Goal: Transaction & Acquisition: Purchase product/service

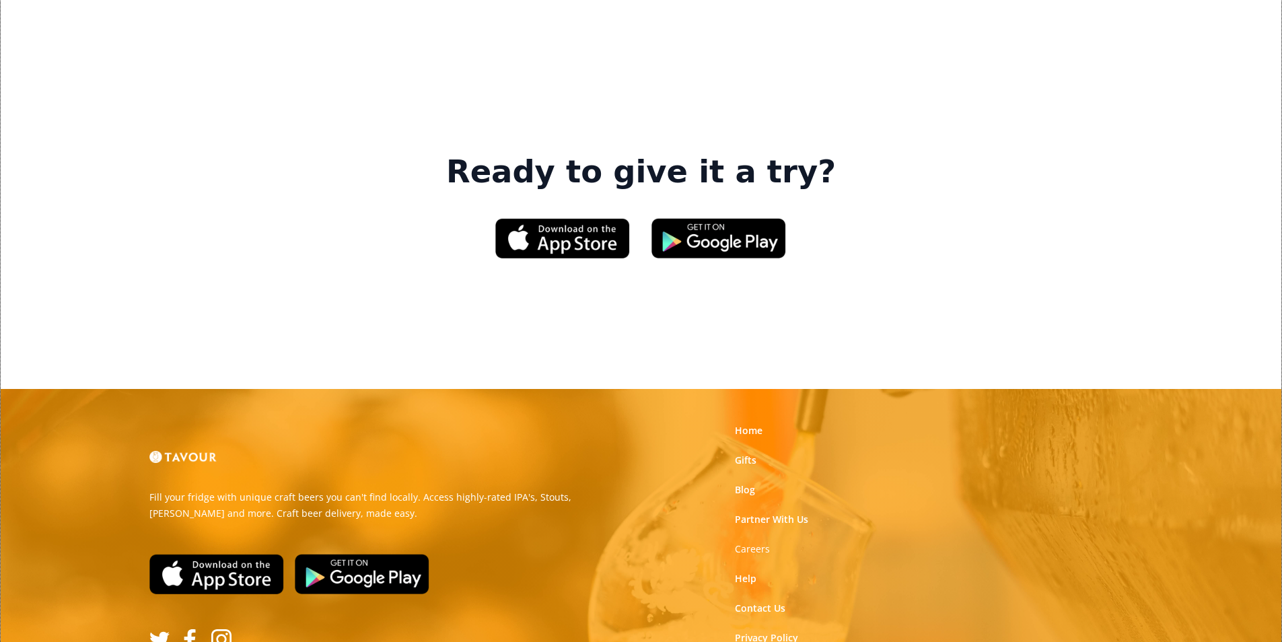
scroll to position [2036, 0]
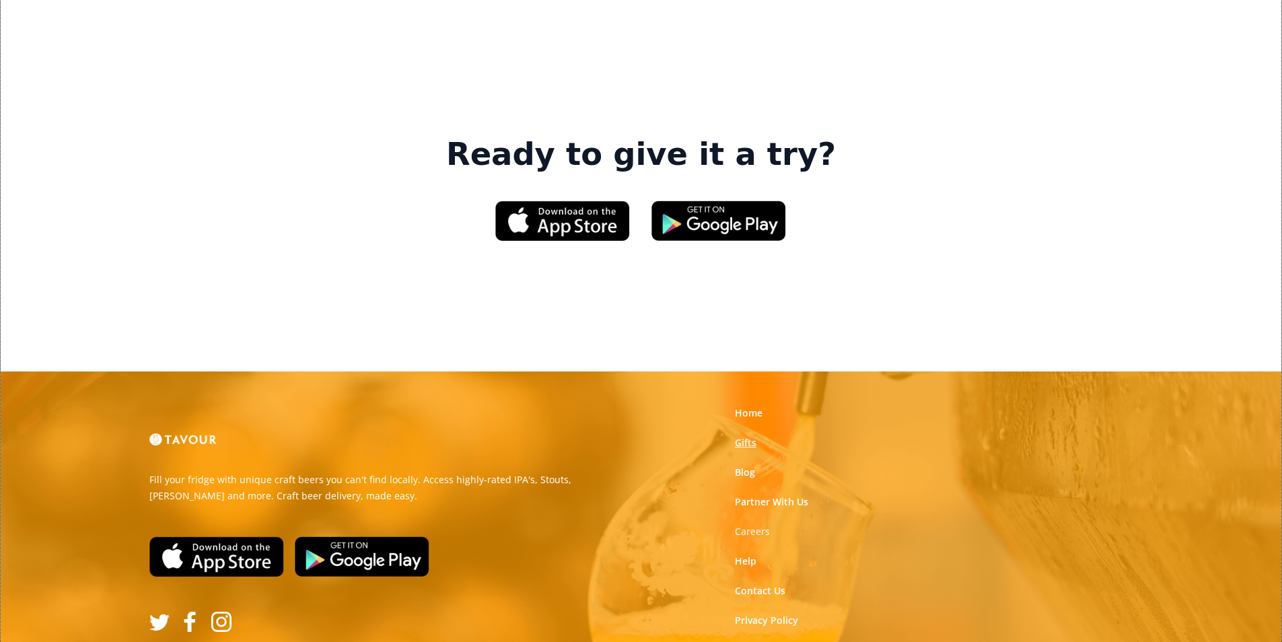
click at [747, 436] on link "Gifts" at bounding box center [746, 442] width 22 height 13
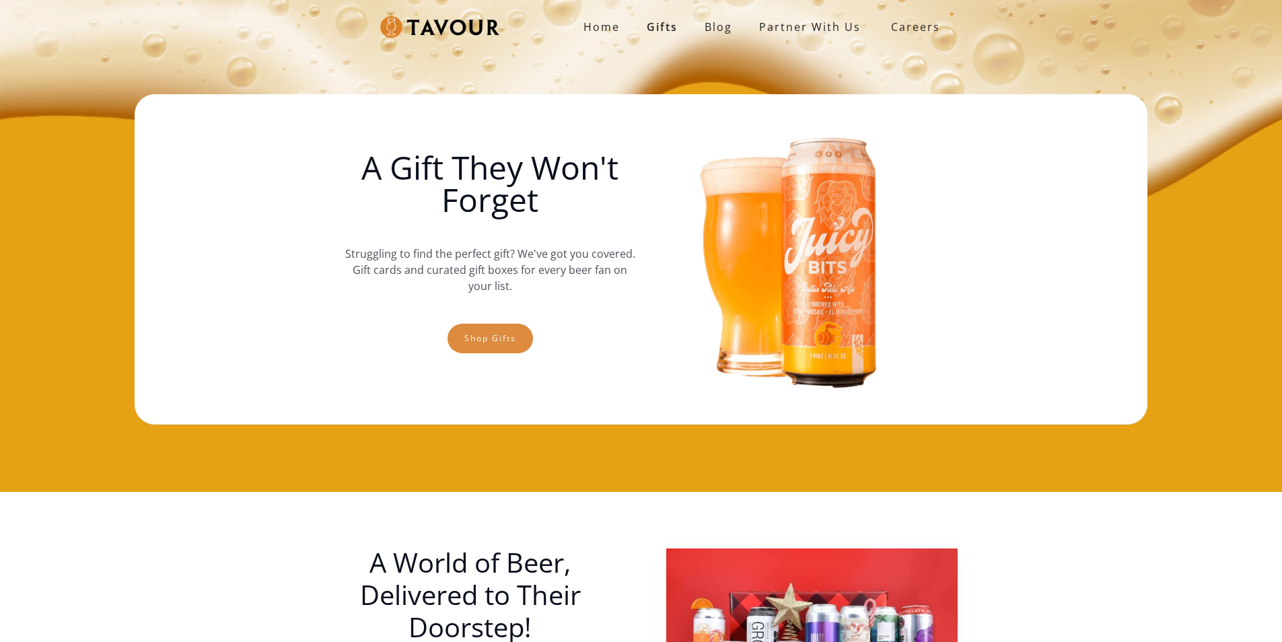
click at [452, 328] on link "Shop gifts" at bounding box center [489, 339] width 85 height 30
click at [478, 334] on link "Shop gifts" at bounding box center [489, 339] width 85 height 30
click at [480, 329] on link "Shop gifts" at bounding box center [489, 339] width 85 height 30
click at [519, 347] on link "Shop gifts" at bounding box center [489, 339] width 85 height 30
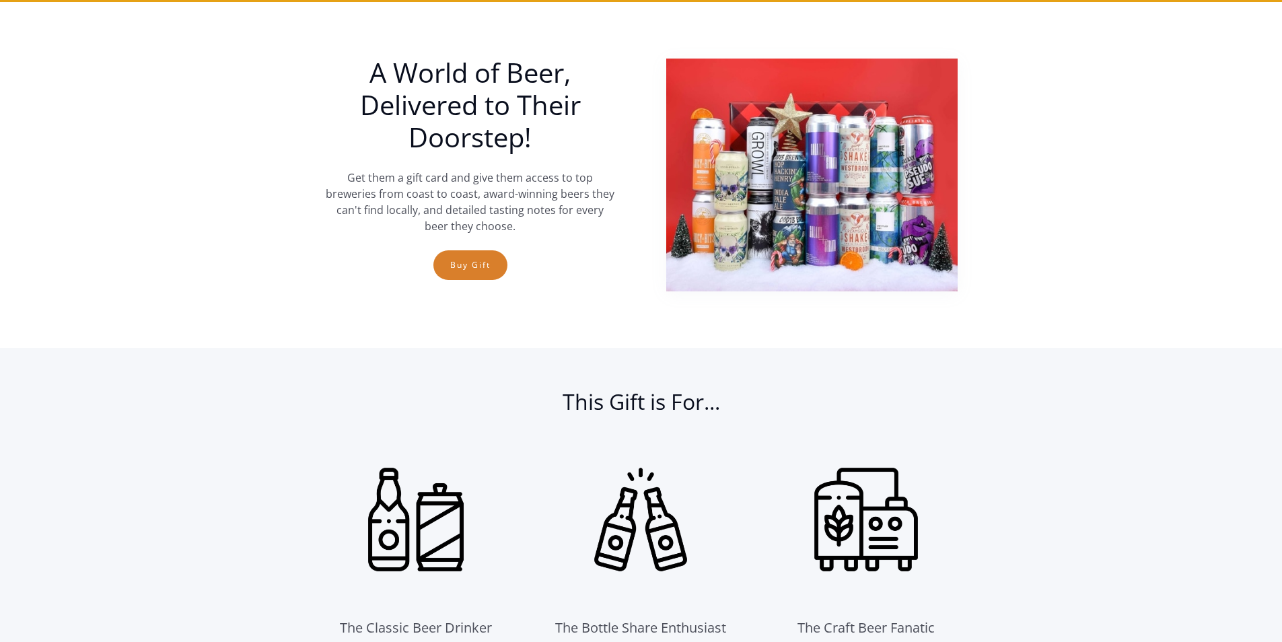
scroll to position [492, 0]
